Goal: Task Accomplishment & Management: Use online tool/utility

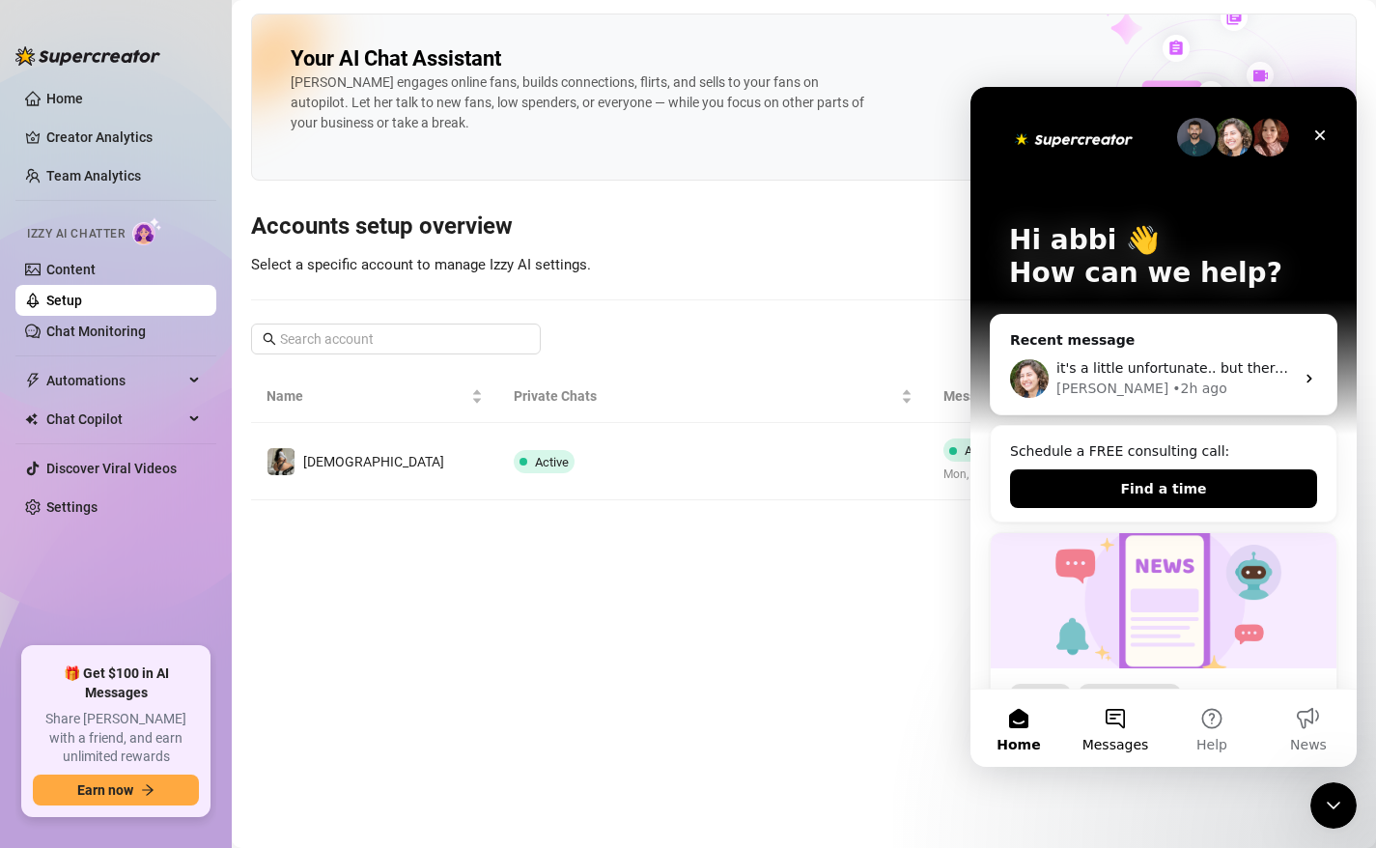
click at [1141, 753] on button "Messages" at bounding box center [1115, 727] width 97 height 77
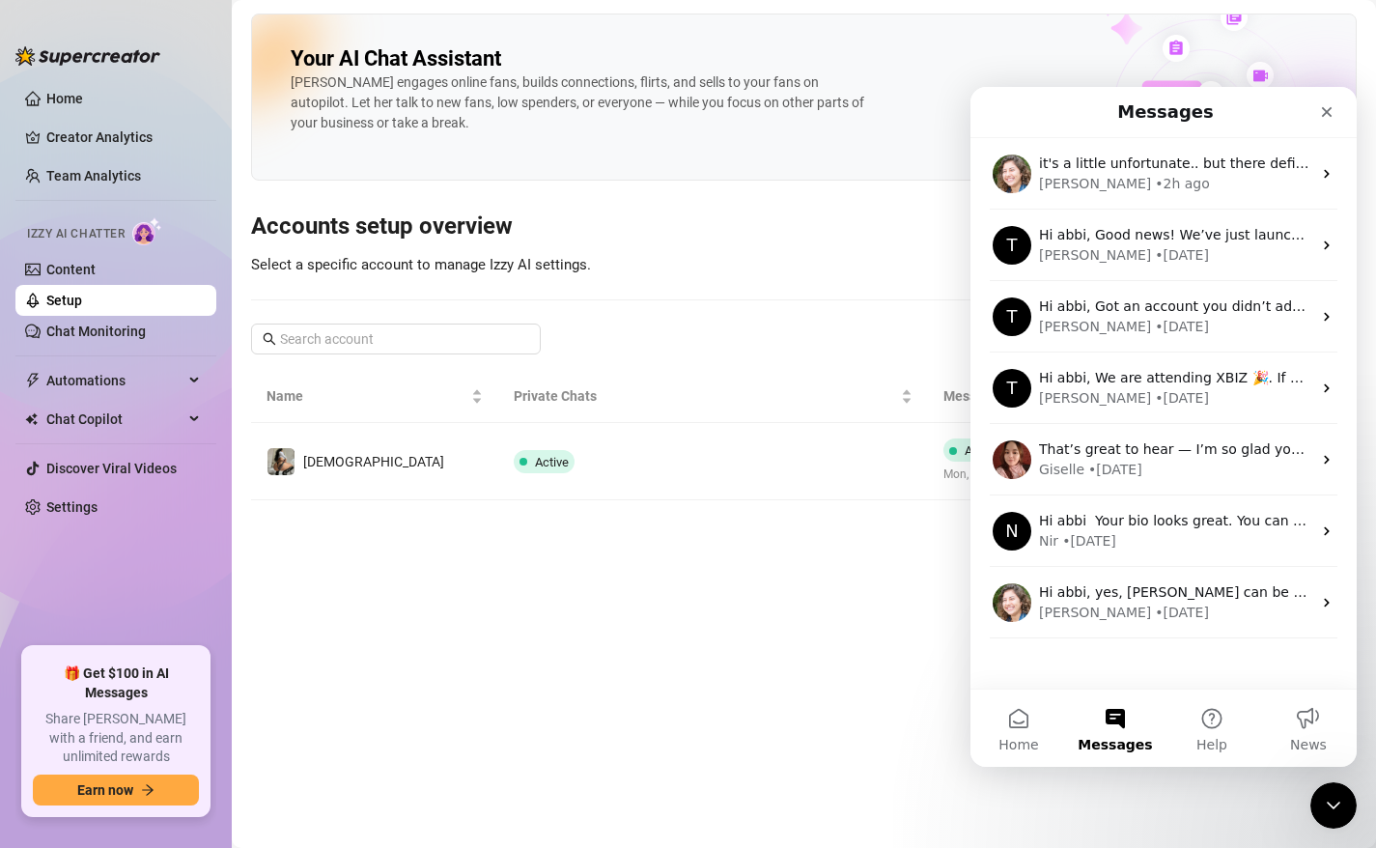
click at [893, 633] on main "Your AI Chat Assistant [PERSON_NAME] engages online fans, builds connections, f…" at bounding box center [804, 424] width 1144 height 848
click at [146, 334] on link "Chat Monitoring" at bounding box center [95, 330] width 99 height 15
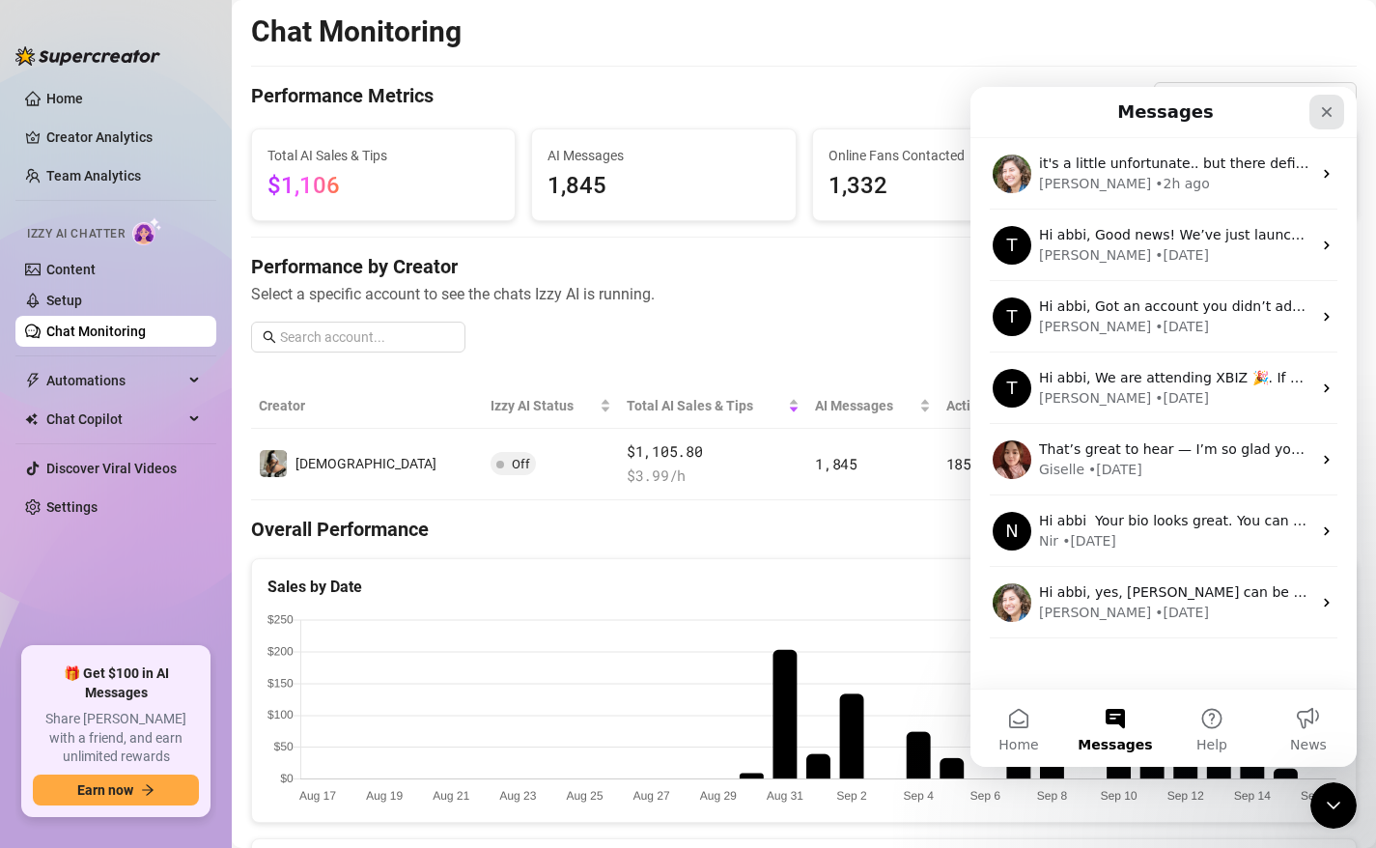
click at [1325, 110] on icon "Close" at bounding box center [1327, 112] width 11 height 11
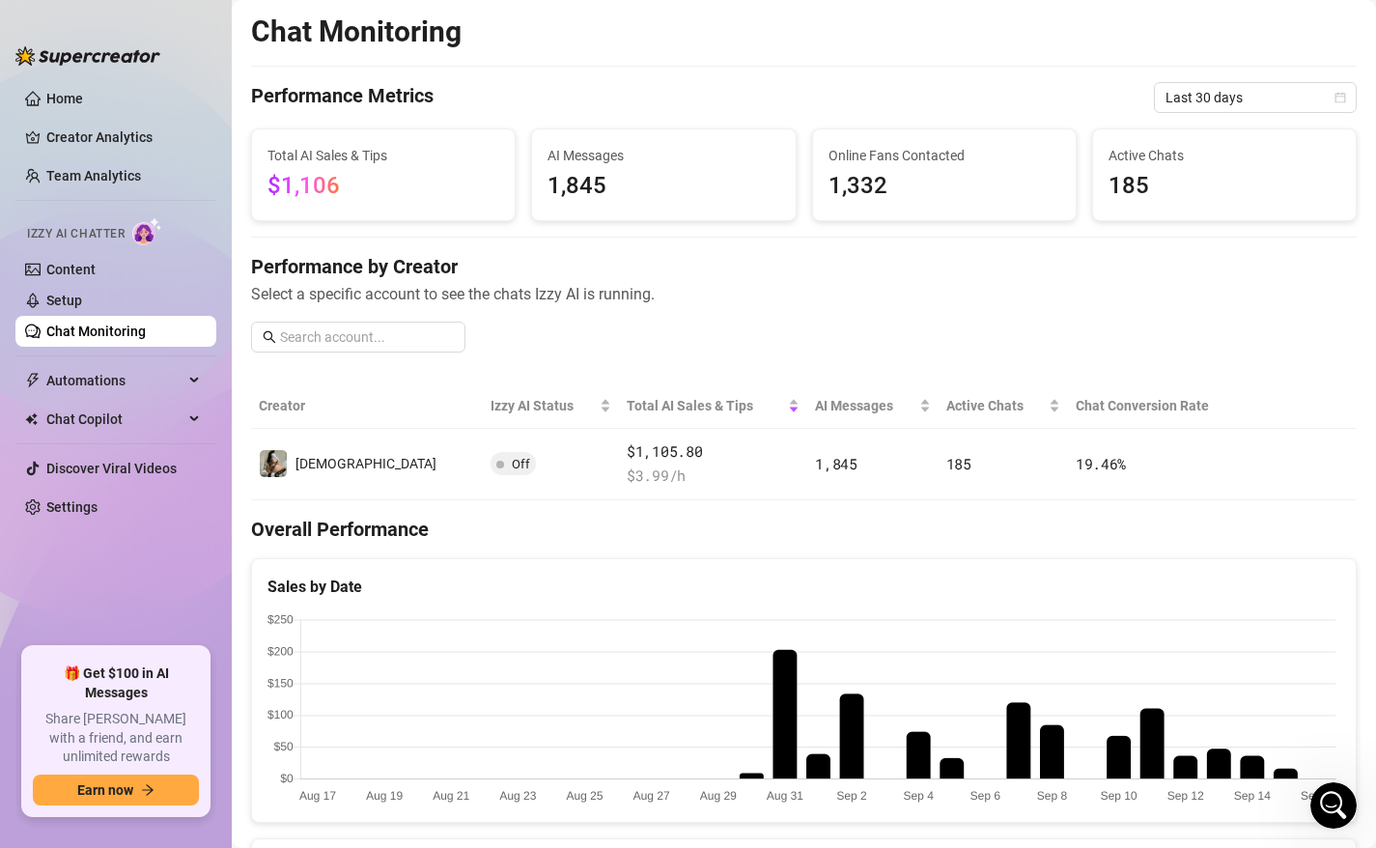
click at [128, 251] on div "Izzy AI Chatter" at bounding box center [114, 231] width 205 height 43
click at [86, 271] on link "Content" at bounding box center [70, 269] width 49 height 15
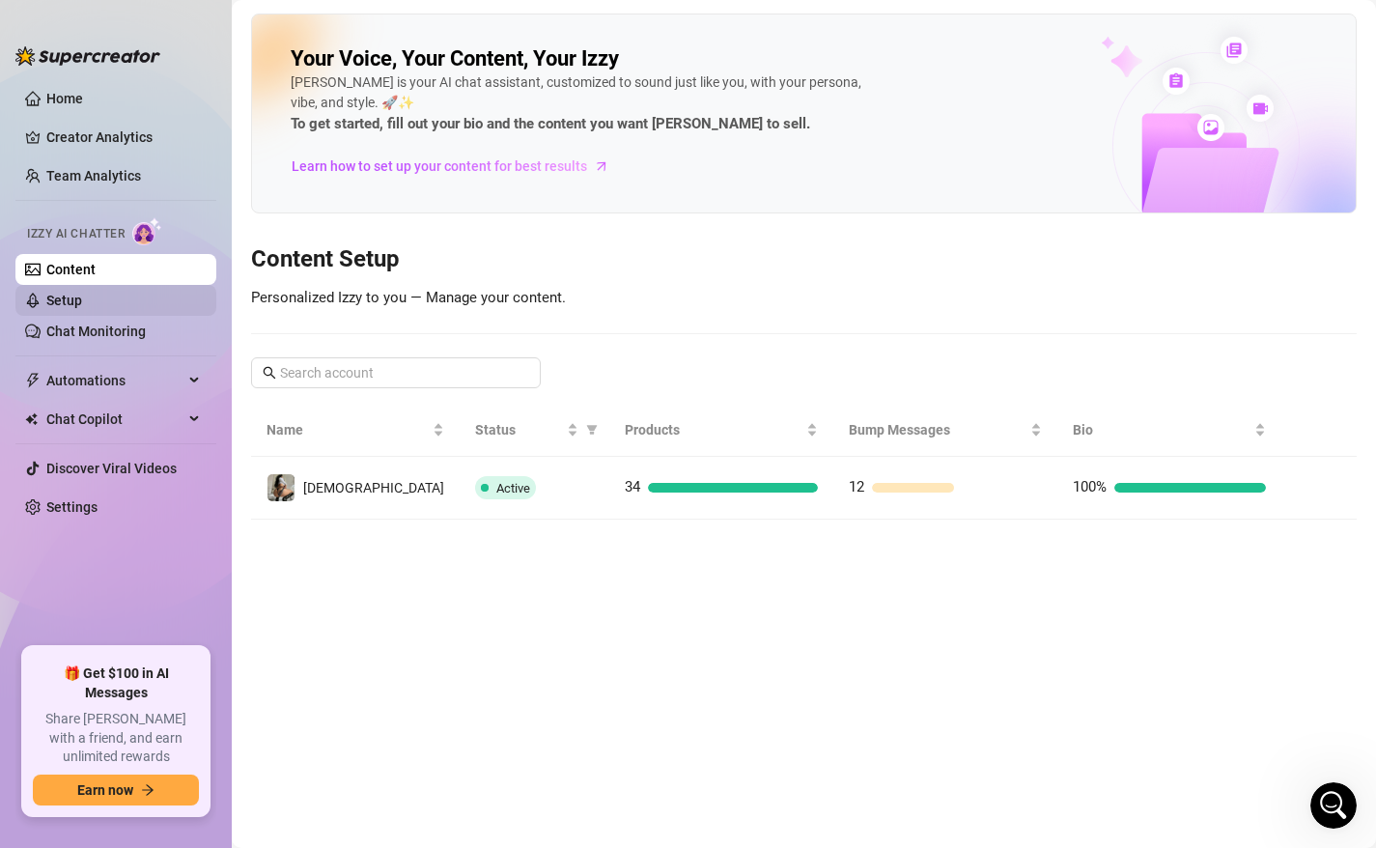
click at [82, 296] on link "Setup" at bounding box center [64, 300] width 36 height 15
